Goal: Information Seeking & Learning: Learn about a topic

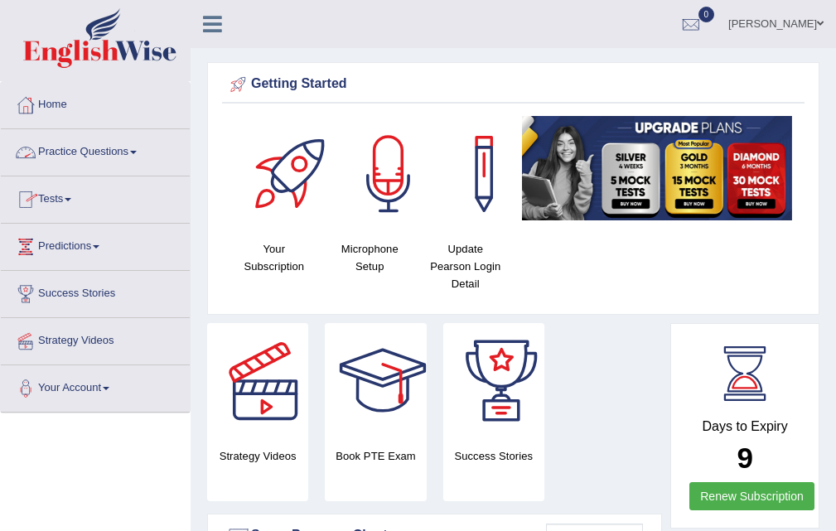
click at [70, 156] on link "Practice Questions" at bounding box center [95, 149] width 189 height 41
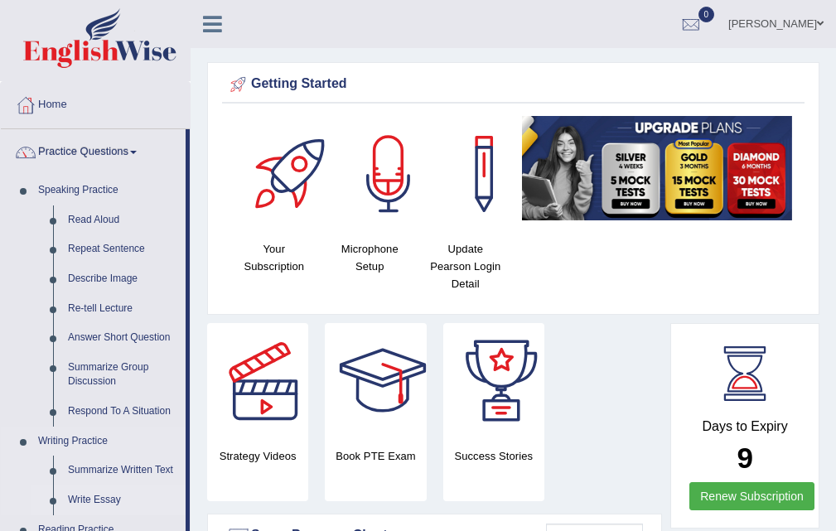
click at [50, 506] on li "Write Essay" at bounding box center [108, 501] width 155 height 30
click at [106, 498] on link "Write Essay" at bounding box center [122, 501] width 125 height 30
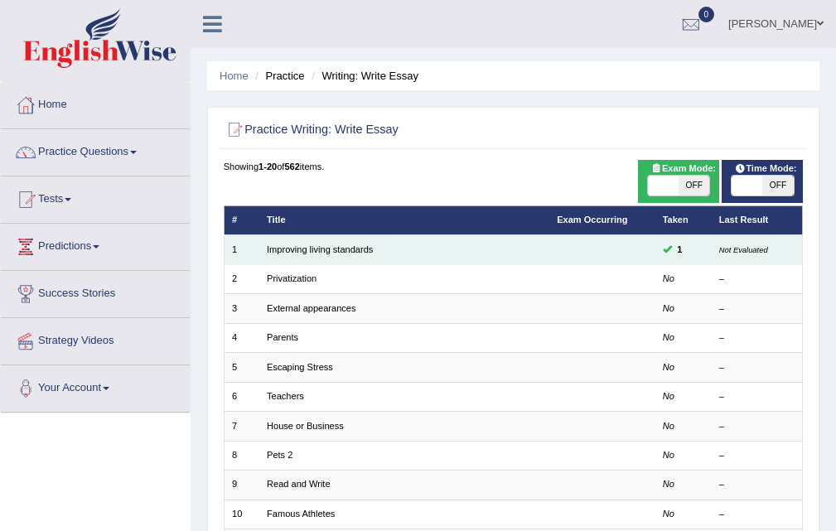
click at [689, 248] on td "1" at bounding box center [683, 249] width 56 height 29
click at [728, 249] on small "Not Evaluated" at bounding box center [743, 249] width 49 height 9
click at [646, 244] on td at bounding box center [602, 249] width 106 height 29
click at [663, 245] on span at bounding box center [667, 248] width 9 height 9
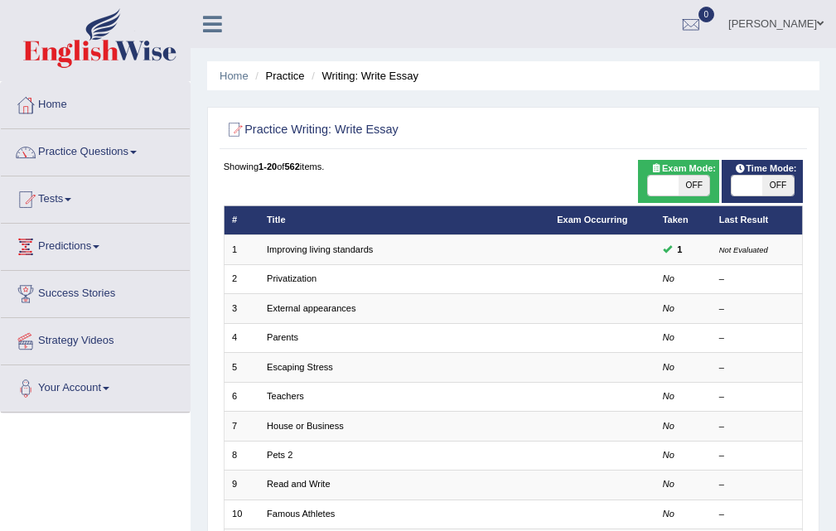
drag, startPoint x: 608, startPoint y: 249, endPoint x: 503, endPoint y: 215, distance: 110.9
click at [584, 251] on td at bounding box center [602, 249] width 106 height 29
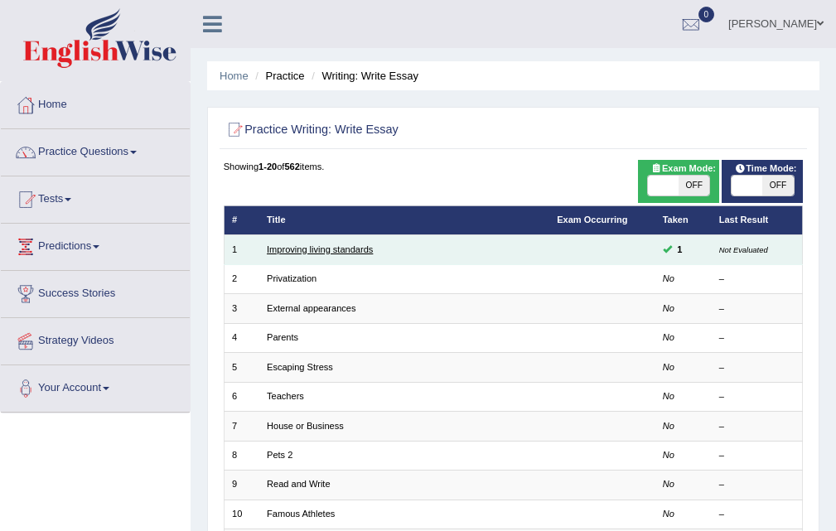
click at [287, 245] on link "Improving living standards" at bounding box center [320, 249] width 106 height 10
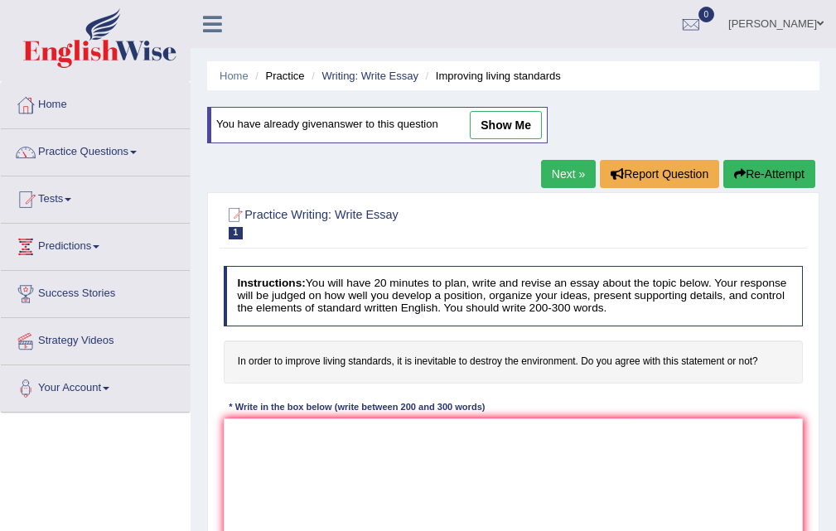
click at [508, 121] on link "show me" at bounding box center [506, 125] width 72 height 28
type textarea "One of the most noticeable trends in [DATE] world is an upsurge in the number o…"
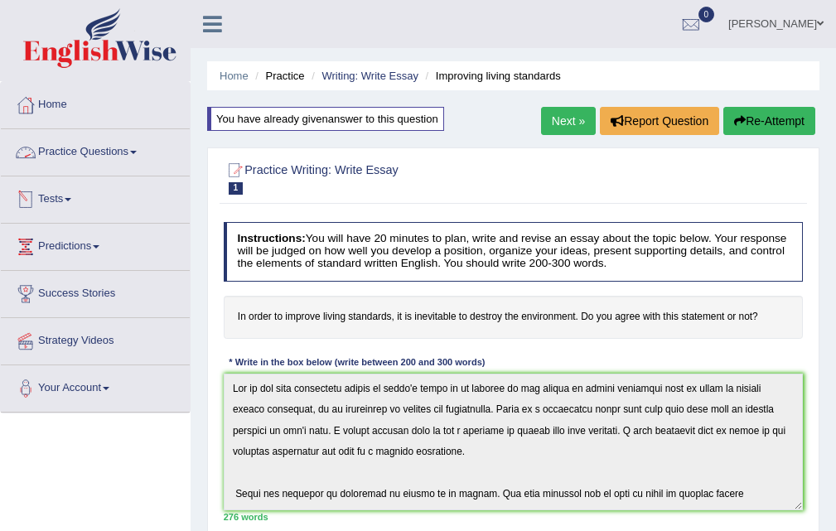
click at [92, 143] on link "Practice Questions" at bounding box center [95, 149] width 189 height 41
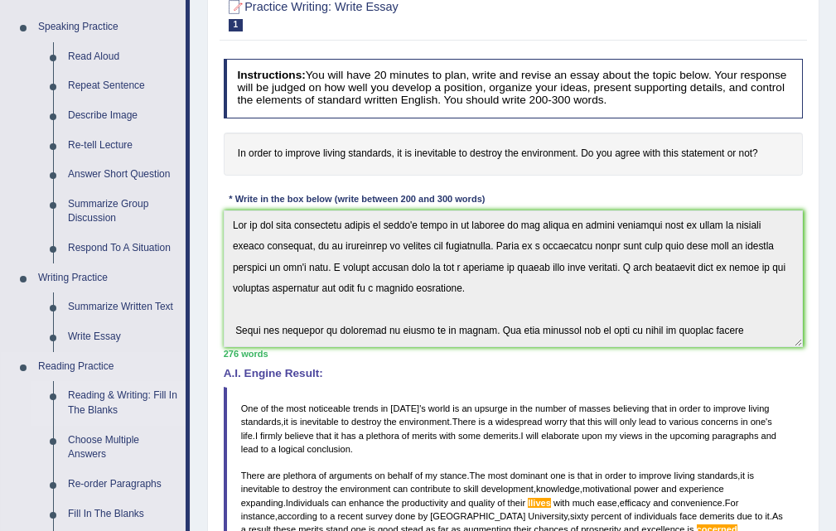
scroll to position [166, 0]
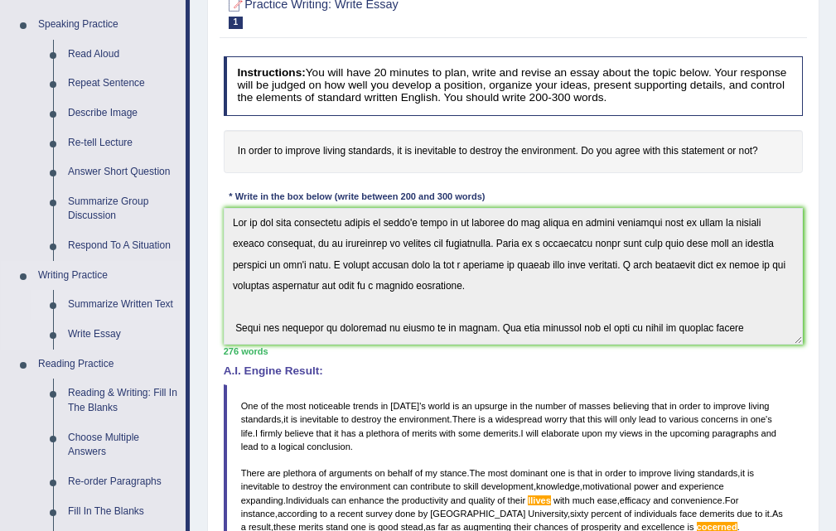
click at [104, 300] on link "Summarize Written Text" at bounding box center [122, 305] width 125 height 30
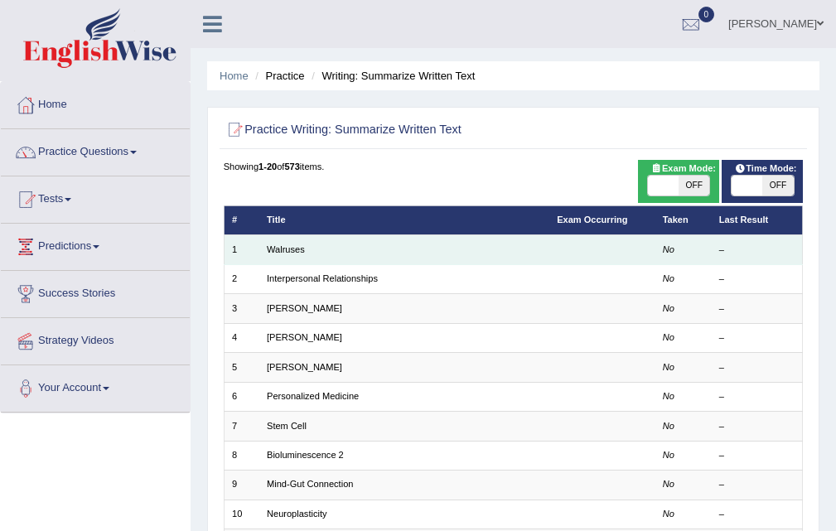
click at [635, 249] on td at bounding box center [602, 249] width 106 height 29
click at [265, 250] on td "Walruses" at bounding box center [404, 249] width 290 height 29
click at [296, 248] on link "Walruses" at bounding box center [286, 249] width 38 height 10
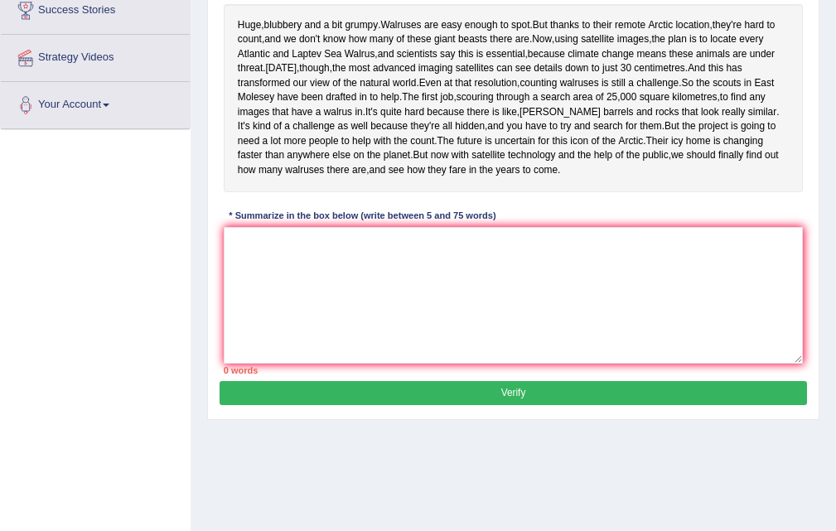
scroll to position [332, 0]
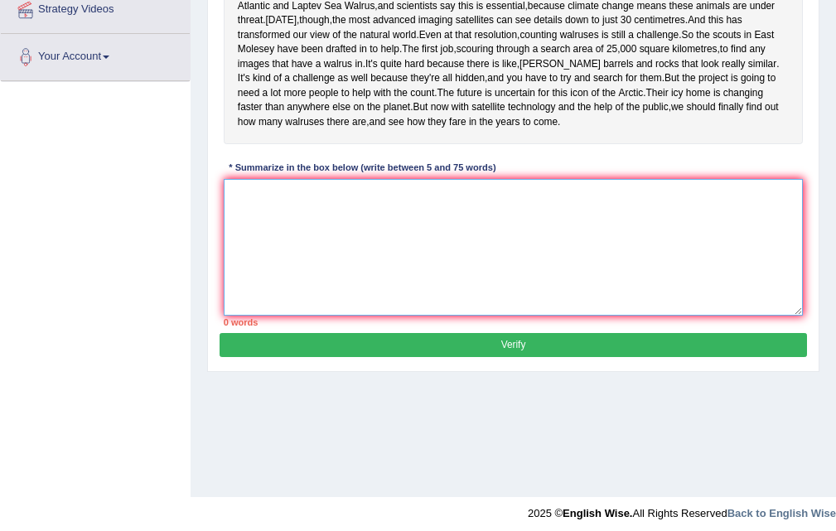
click at [259, 293] on textarea at bounding box center [514, 247] width 580 height 137
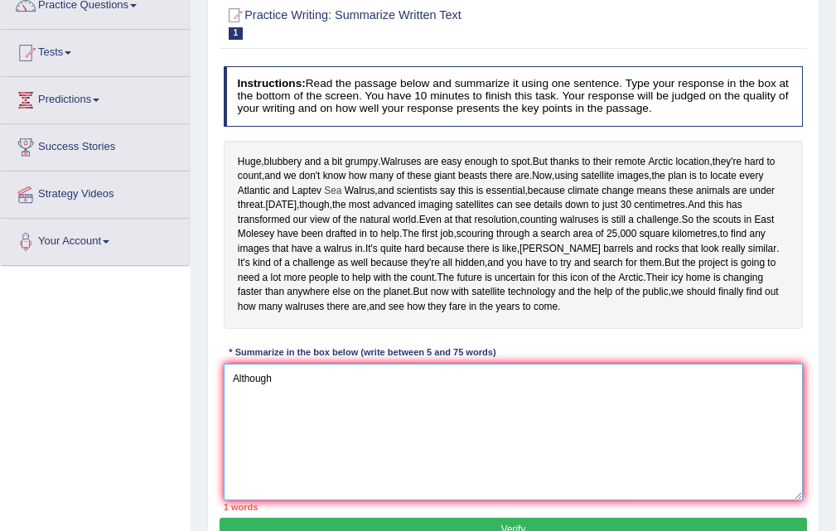
scroll to position [166, 0]
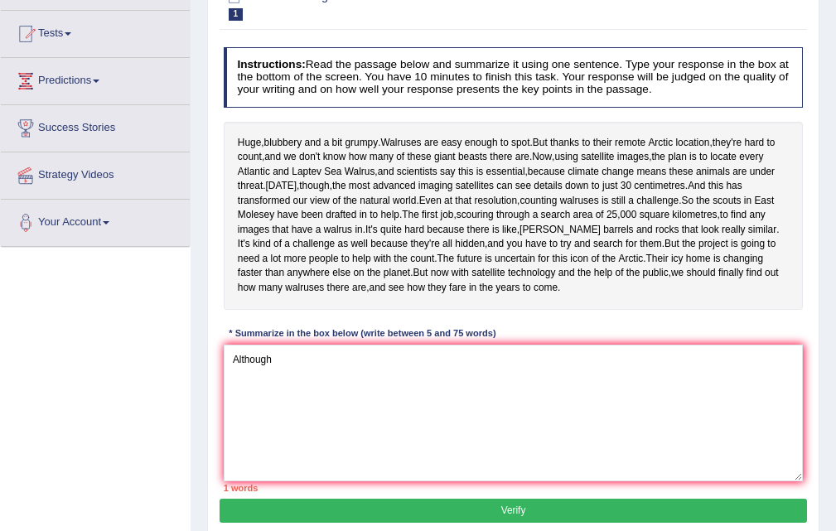
drag, startPoint x: 238, startPoint y: 140, endPoint x: 506, endPoint y: 132, distance: 268.6
click at [506, 132] on div "Huge , blubbery and a bit grumpy . Walruses are easy enough to spot . But thank…" at bounding box center [514, 216] width 580 height 188
drag, startPoint x: 361, startPoint y: 141, endPoint x: 399, endPoint y: 142, distance: 39.0
click at [480, 139] on div "Huge , blubbery and a bit grumpy . Walruses are easy enough to spot . But thank…" at bounding box center [514, 216] width 580 height 188
drag, startPoint x: 250, startPoint y: 139, endPoint x: 404, endPoint y: 130, distance: 154.4
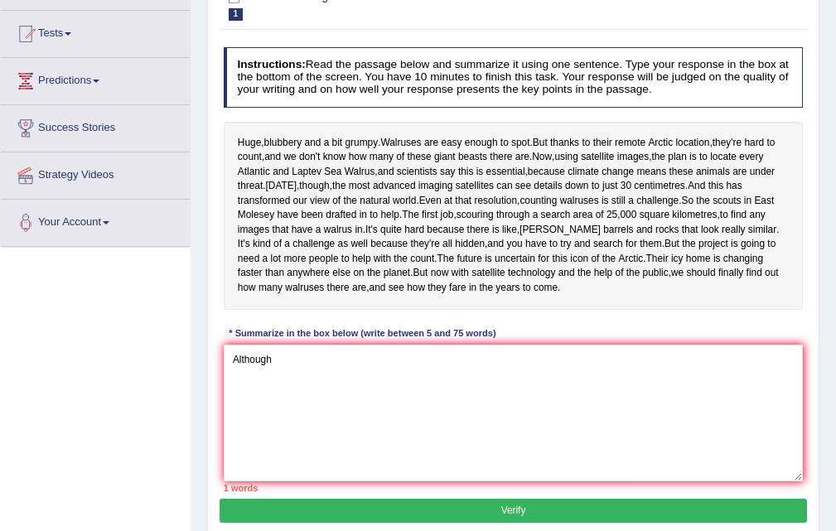
scroll to position [339, 0]
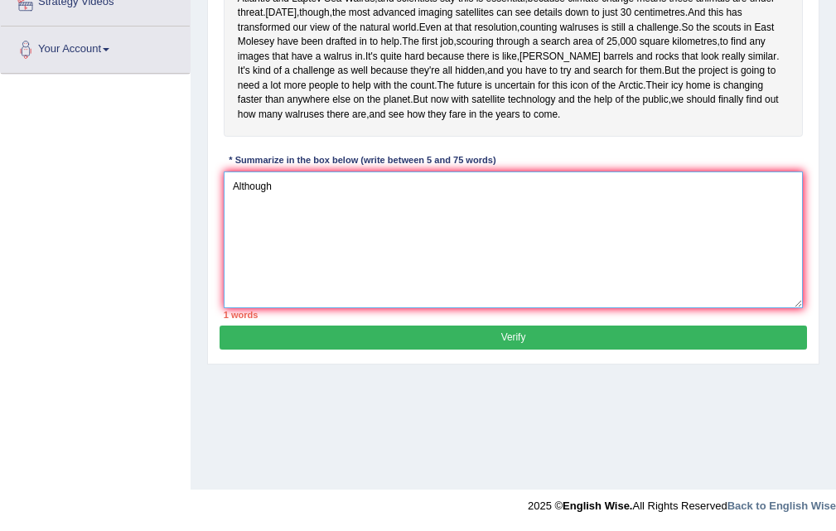
click at [415, 263] on textarea "Although" at bounding box center [514, 240] width 580 height 137
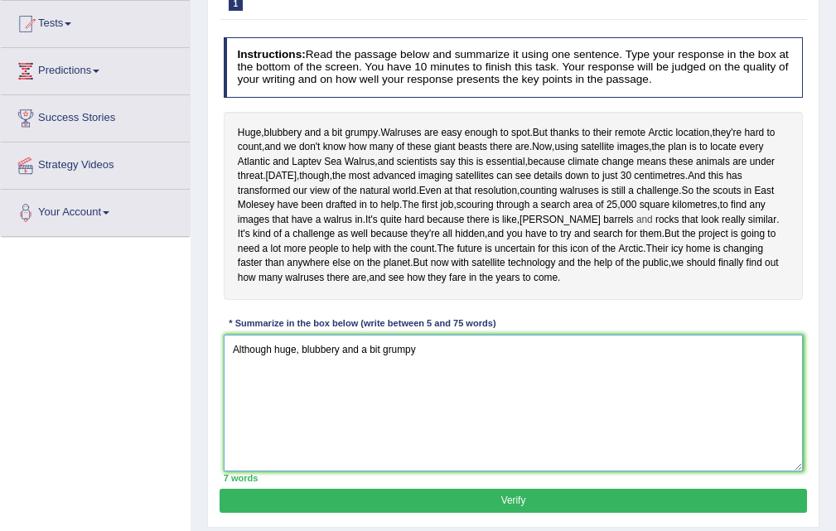
scroll to position [177, 0]
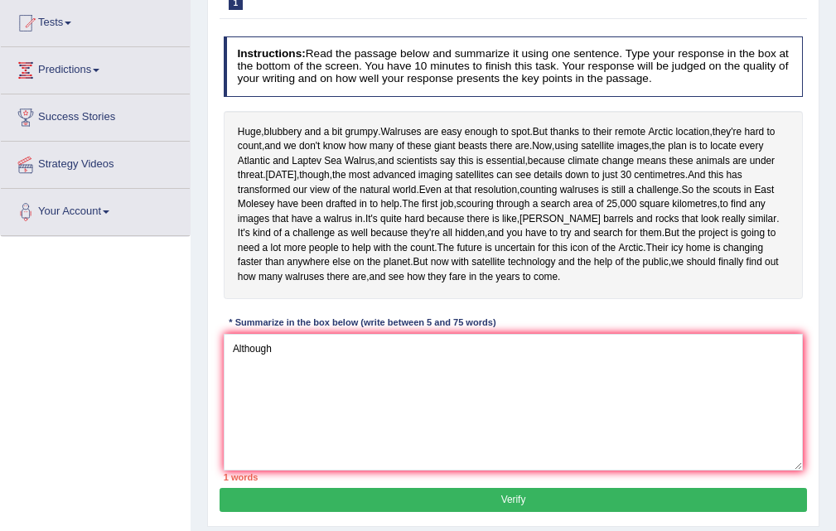
drag, startPoint x: 350, startPoint y: 285, endPoint x: 456, endPoint y: 279, distance: 106.2
click at [456, 284] on div "Huge , blubbery and a bit grumpy . Walruses are easy enough to spot . But thank…" at bounding box center [514, 205] width 580 height 188
drag, startPoint x: 453, startPoint y: 423, endPoint x: 463, endPoint y: 399, distance: 27.1
click at [456, 419] on textarea "Although" at bounding box center [514, 402] width 580 height 137
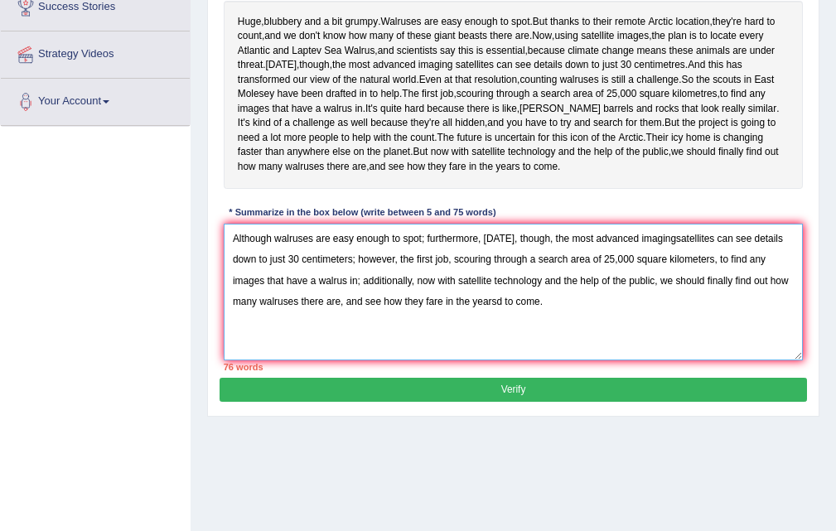
scroll to position [256, 0]
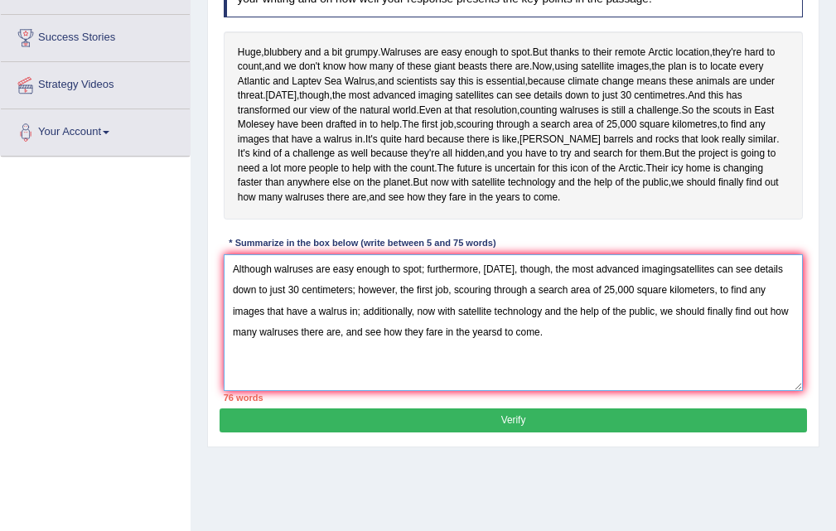
click at [501, 391] on textarea "Although walruses are easy enough to spot; furthermore, [DATE], though, the mos…" at bounding box center [514, 322] width 580 height 137
click at [668, 348] on textarea "Although walruses are easy enough to spot; furthermore, [DATE], though, the mos…" at bounding box center [514, 322] width 580 height 137
click at [561, 390] on textarea "Although walruses are easy enough to spot; furthermore, [DATE], though, the mos…" at bounding box center [514, 322] width 580 height 137
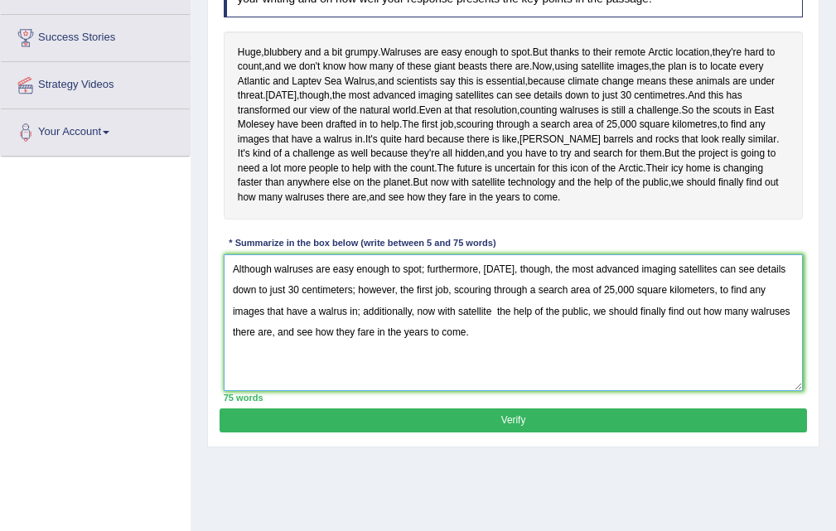
click at [510, 385] on textarea "Although walruses are easy enough to spot; furthermore, [DATE], though, the mos…" at bounding box center [514, 322] width 580 height 137
type textarea "Although walruses are easy enough to spot; furthermore, [DATE], though, the mos…"
click at [458, 433] on button "Verify" at bounding box center [513, 421] width 587 height 24
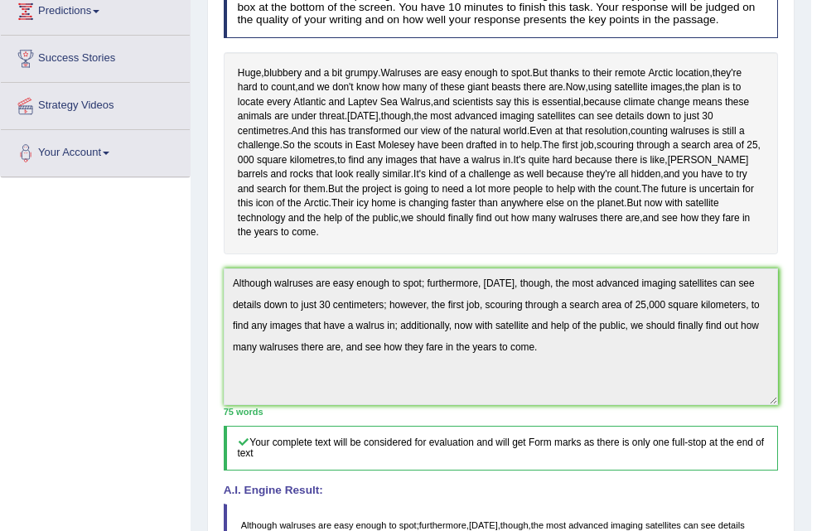
scroll to position [0, 0]
